Goal: Complete application form: Complete application form

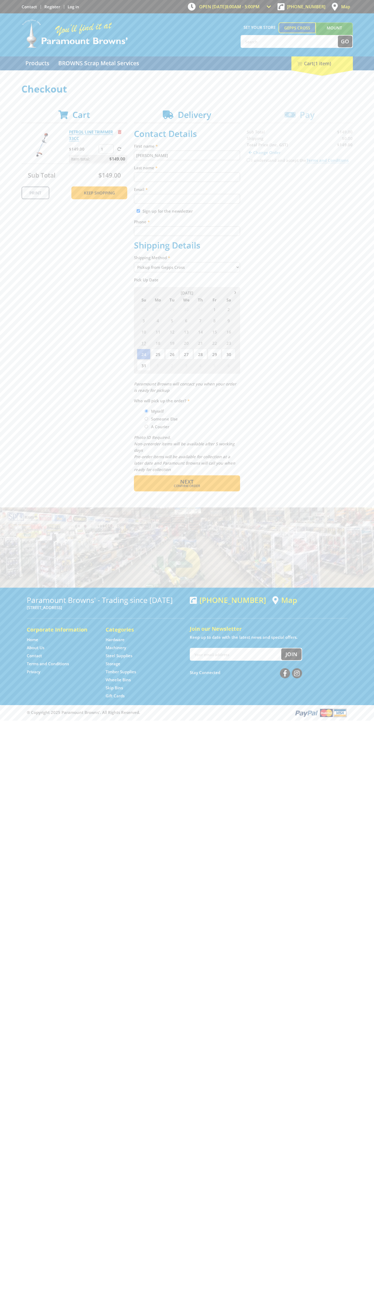
type input "[PERSON_NAME]"
type input "[EMAIL_ADDRESS][DOMAIN_NAME]"
type input "0293744000"
click at [187, 482] on span "Next" at bounding box center [186, 481] width 13 height 7
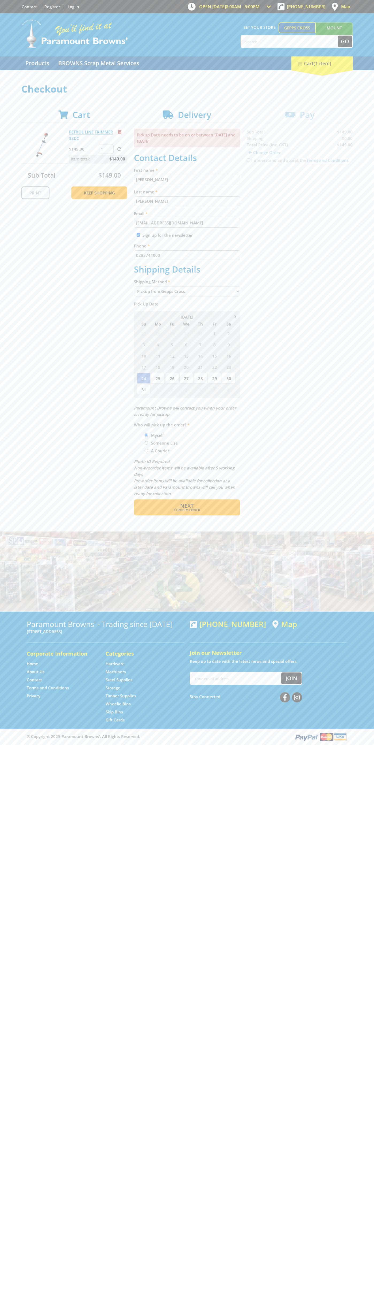
type input "[PERSON_NAME]"
click at [187, 510] on span "Confirm order" at bounding box center [187, 510] width 83 height 3
click at [187, 506] on span "Next" at bounding box center [186, 505] width 13 height 7
